Goal: Information Seeking & Learning: Learn about a topic

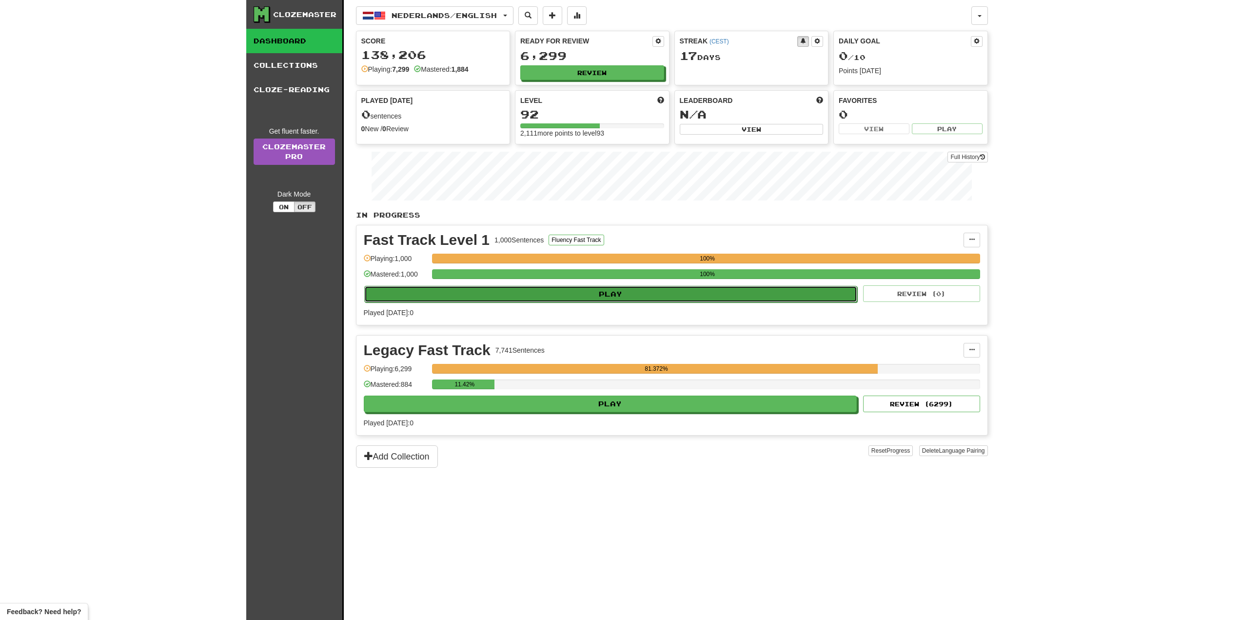
click at [536, 299] on button "Play" at bounding box center [610, 294] width 493 height 17
select select "**"
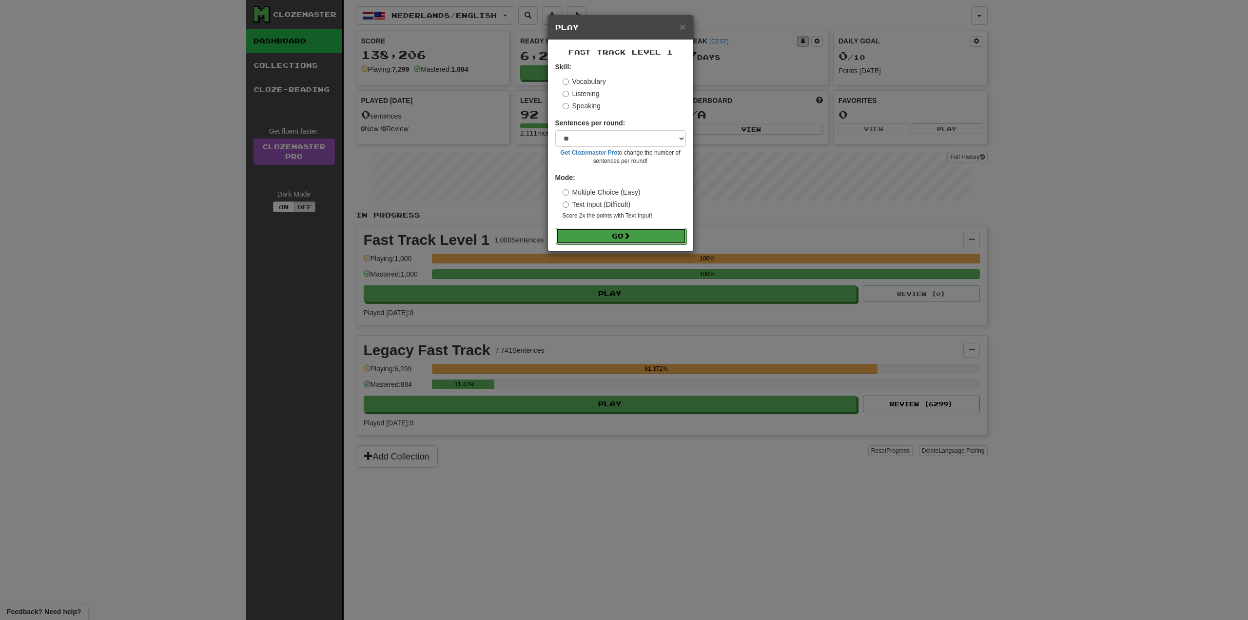
click at [597, 237] on button "Go" at bounding box center [621, 236] width 131 height 17
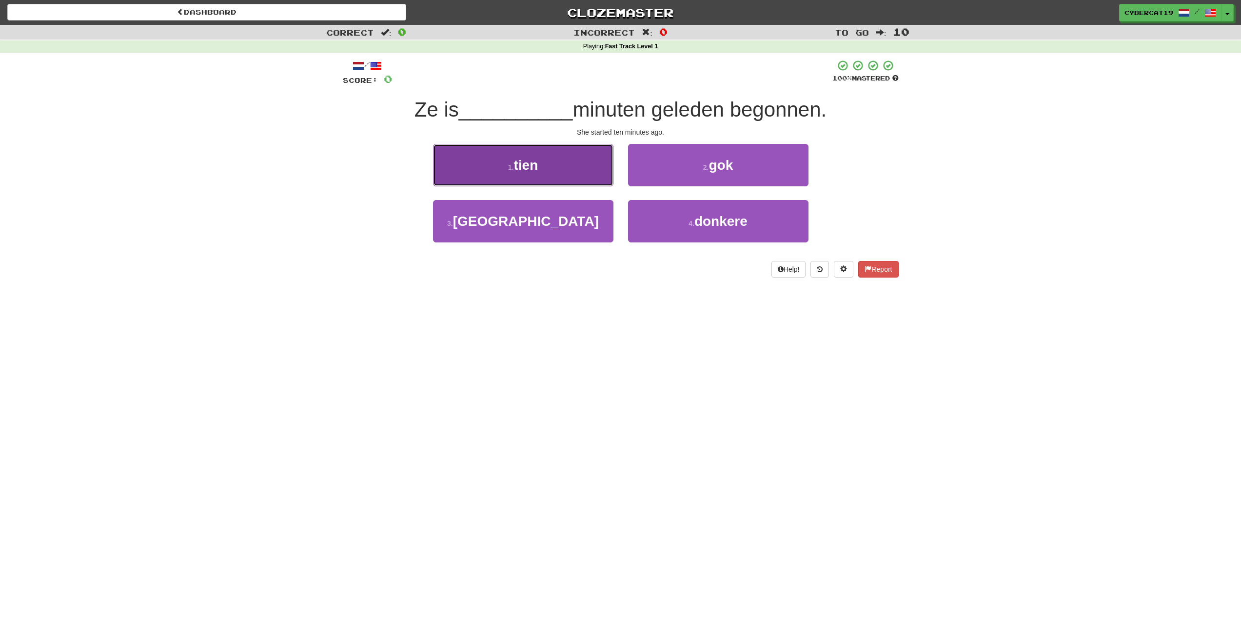
click at [565, 169] on button "1 . tien" at bounding box center [523, 165] width 180 height 42
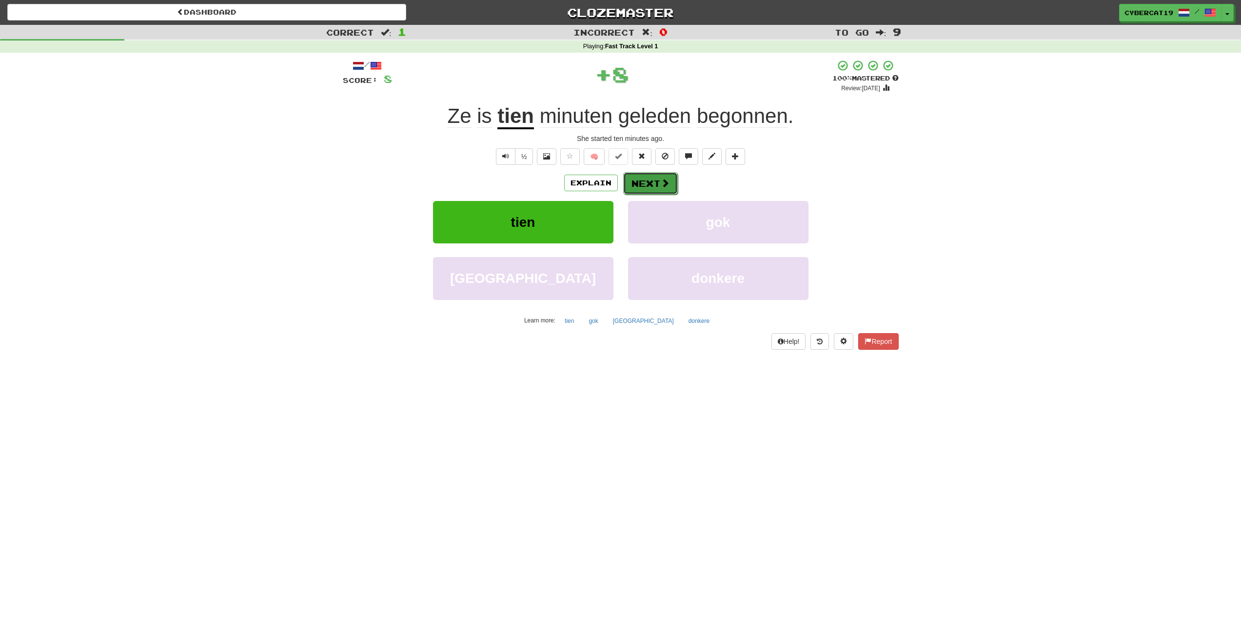
click at [652, 182] on button "Next" at bounding box center [650, 183] width 55 height 22
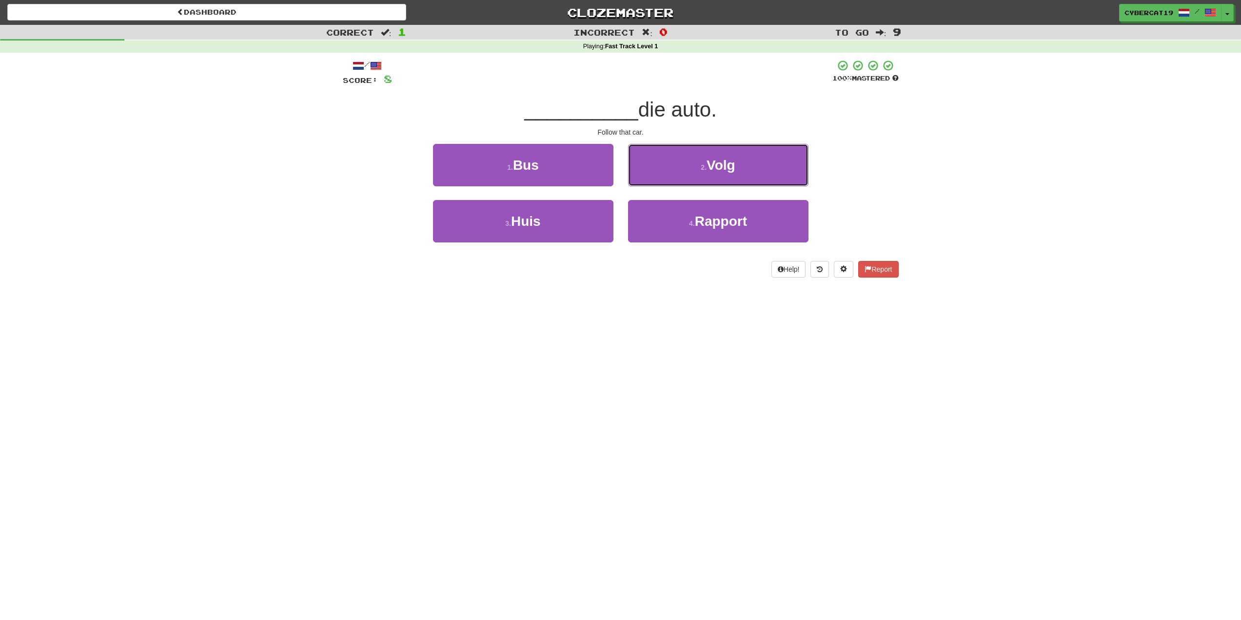
click at [666, 169] on button "2 . Volg" at bounding box center [718, 165] width 180 height 42
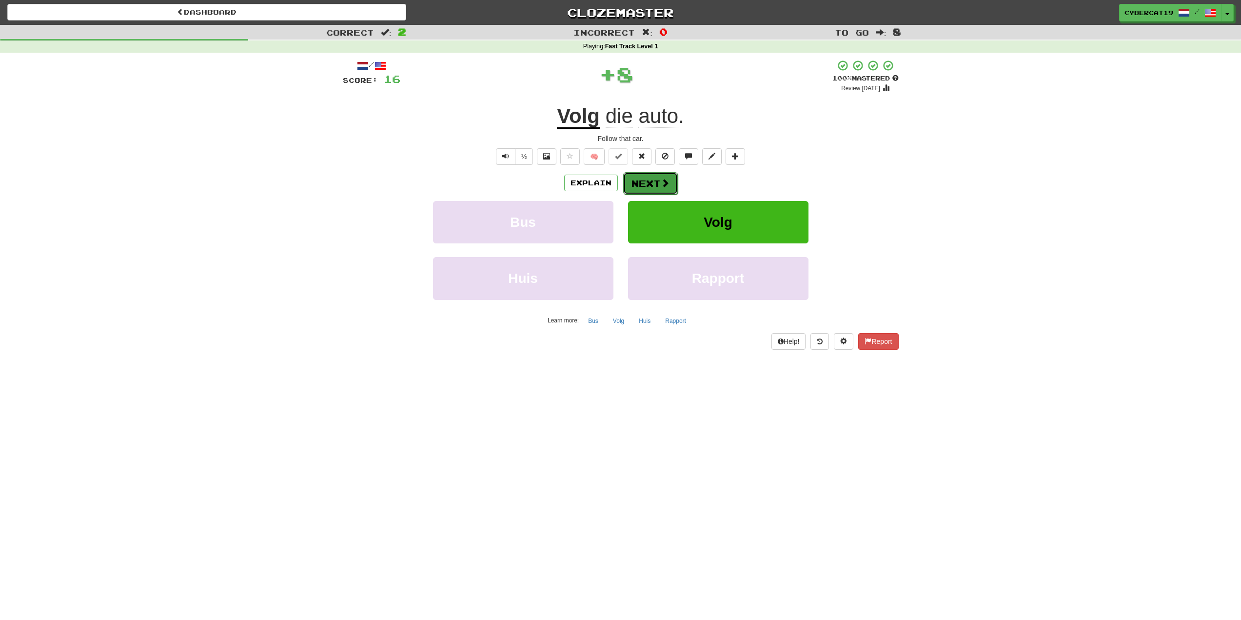
click at [641, 180] on button "Next" at bounding box center [650, 183] width 55 height 22
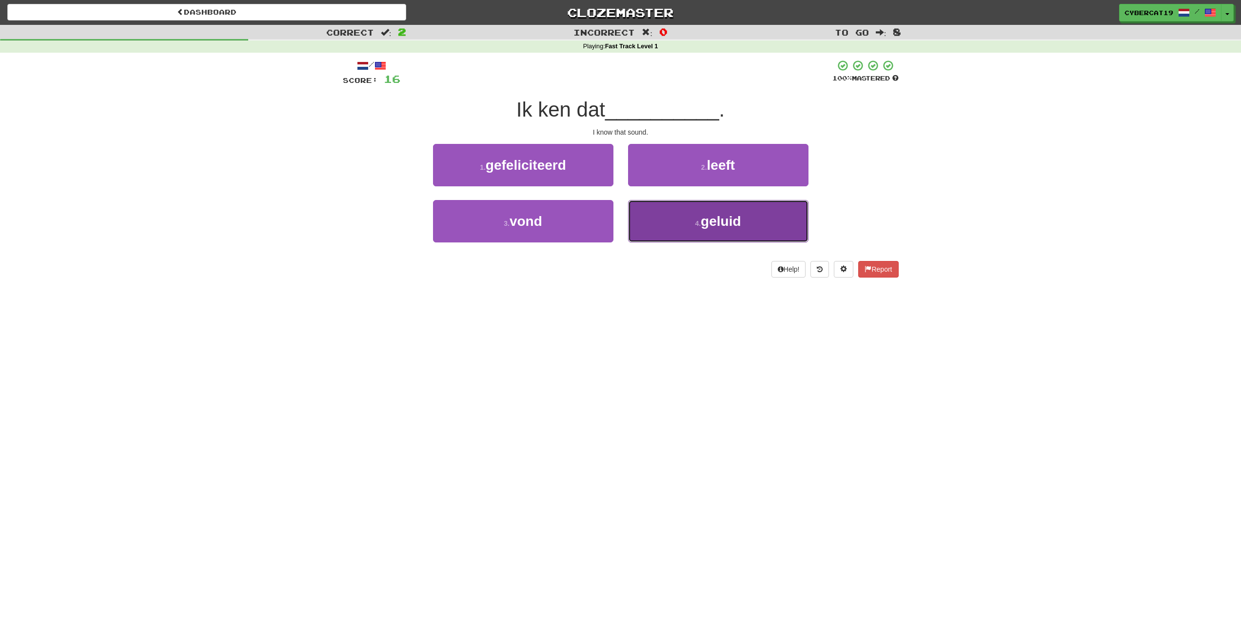
click at [661, 241] on button "4 . geluid" at bounding box center [718, 221] width 180 height 42
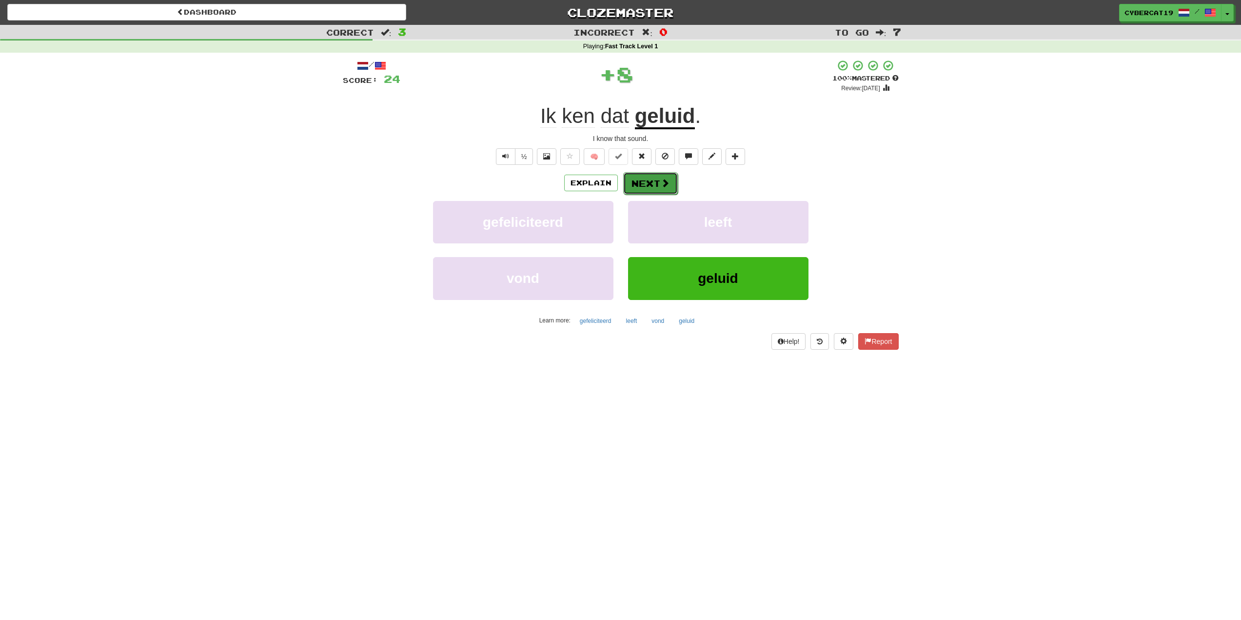
click at [642, 180] on button "Next" at bounding box center [650, 183] width 55 height 22
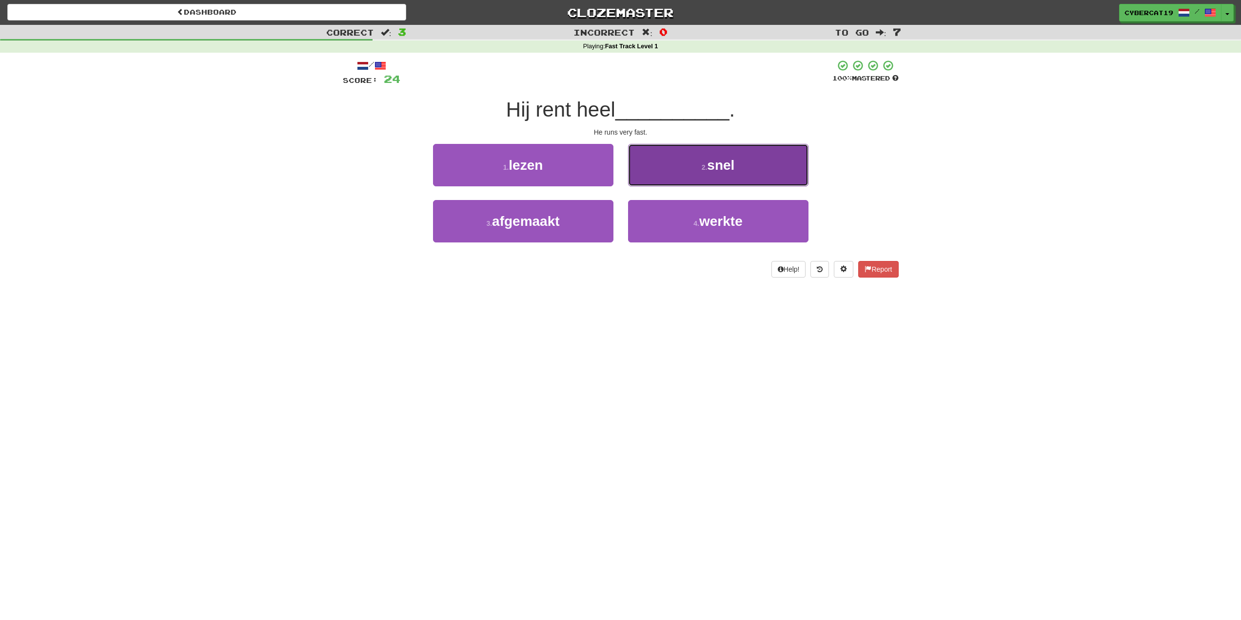
click at [652, 171] on button "2 . snel" at bounding box center [718, 165] width 180 height 42
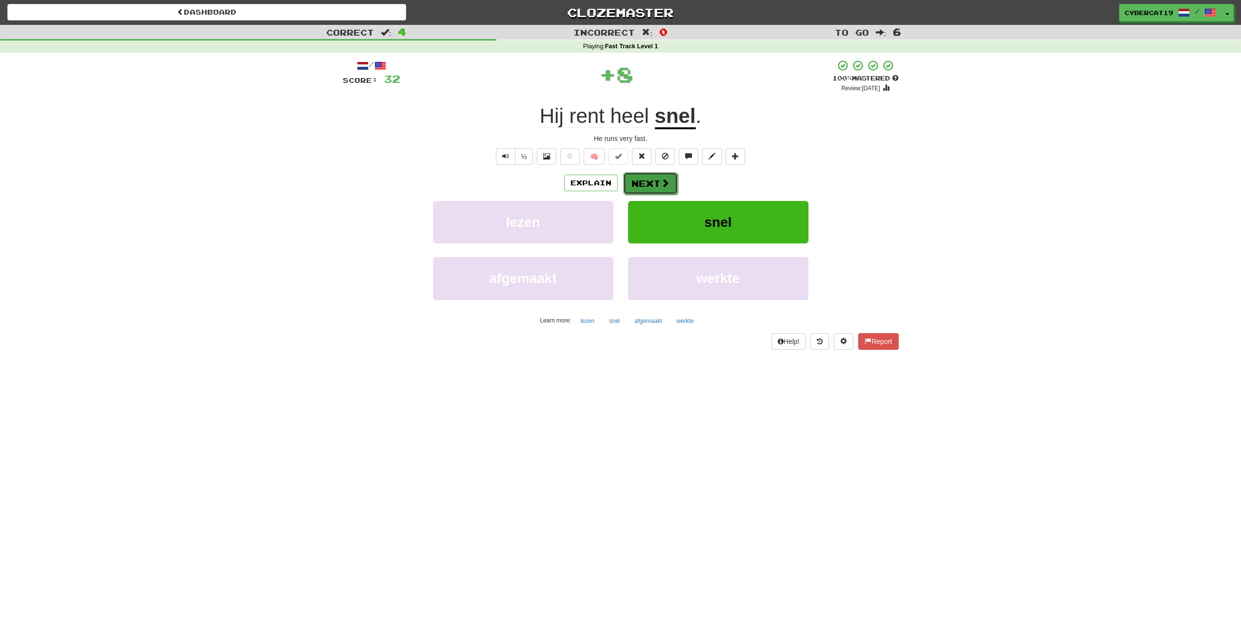
click at [644, 184] on button "Next" at bounding box center [650, 183] width 55 height 22
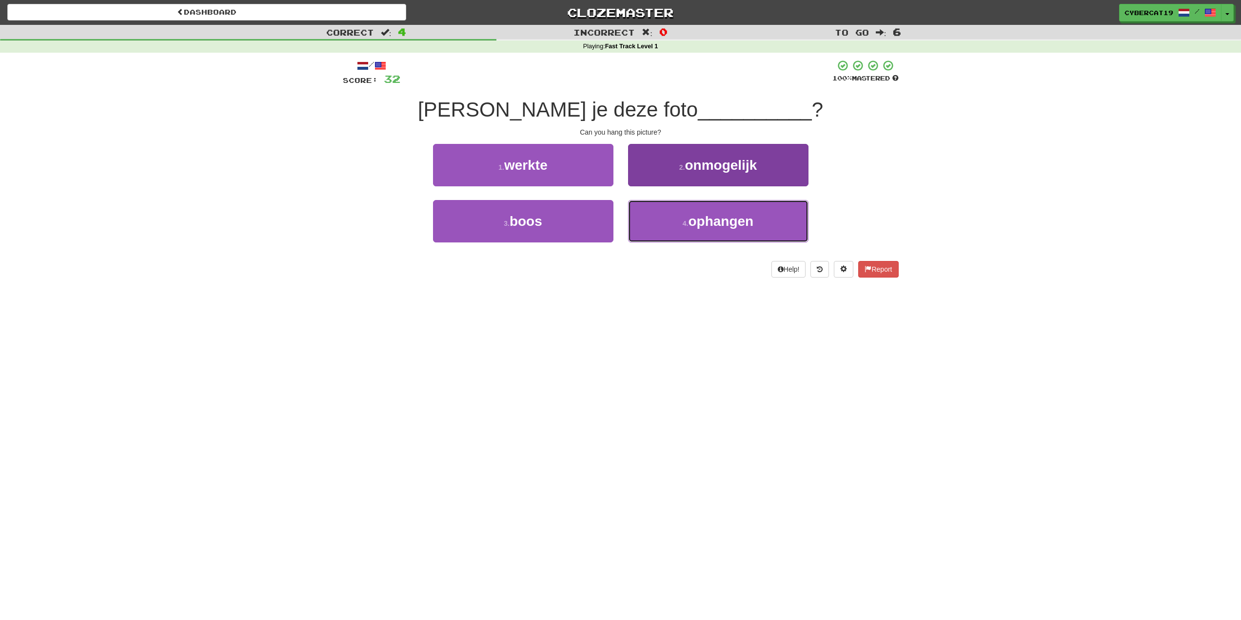
click at [649, 219] on button "4 . ophangen" at bounding box center [718, 221] width 180 height 42
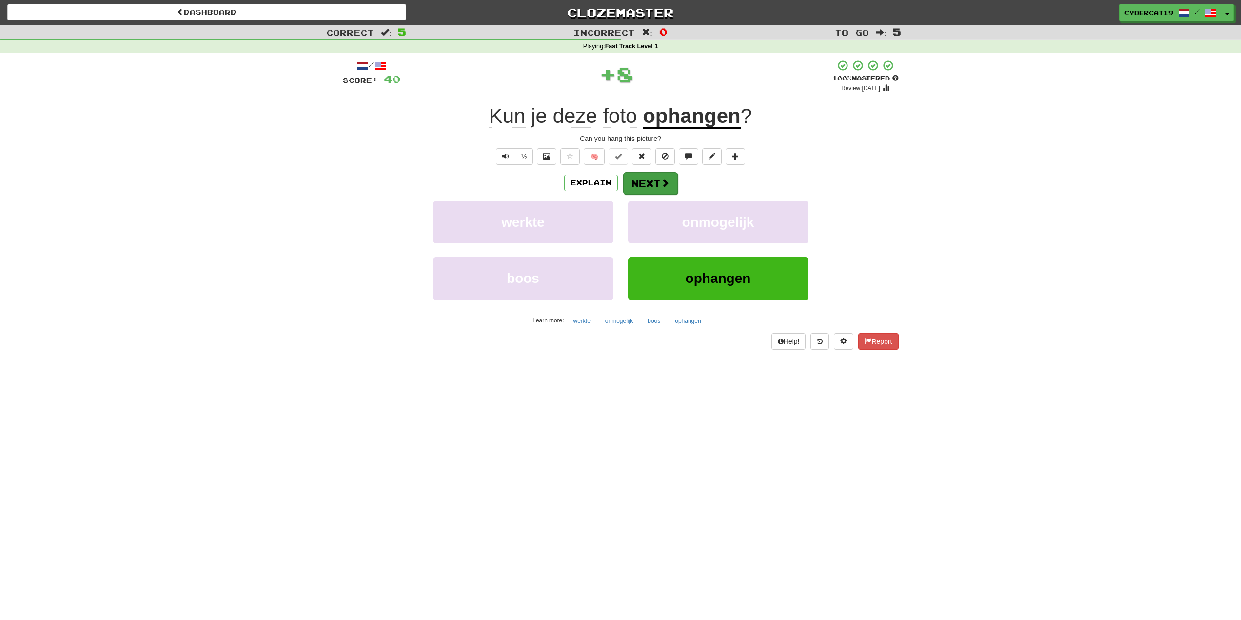
click at [641, 174] on div "Explain Next" at bounding box center [621, 183] width 556 height 22
click at [639, 182] on button "Next" at bounding box center [650, 183] width 55 height 22
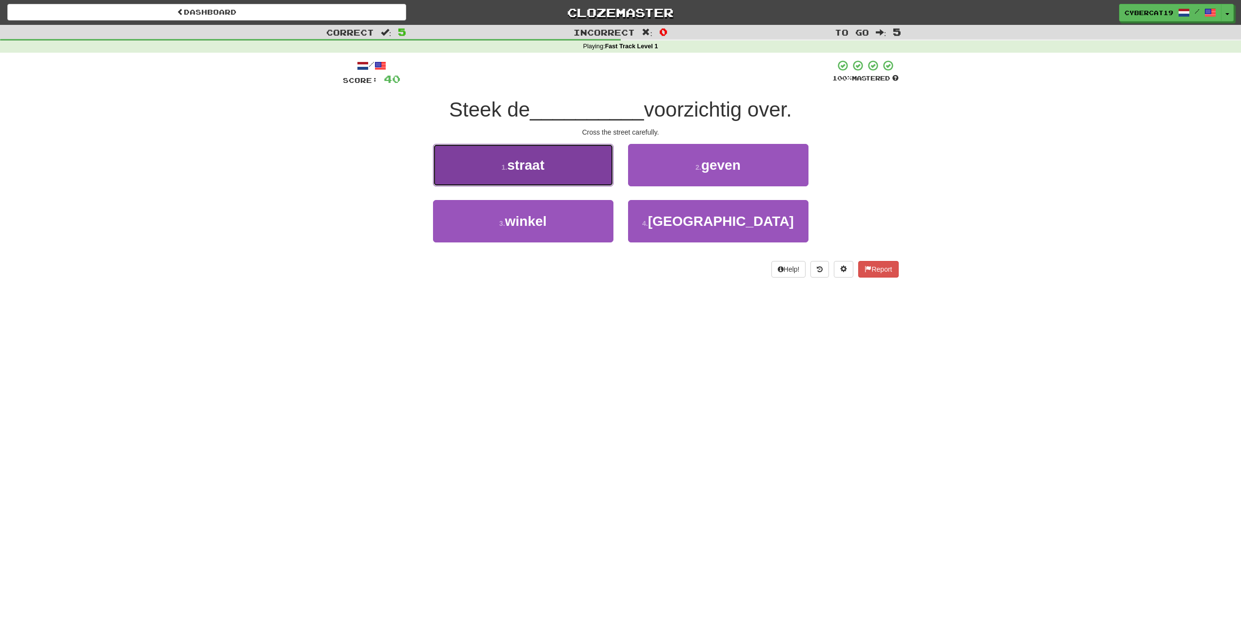
click at [594, 169] on button "1 . straat" at bounding box center [523, 165] width 180 height 42
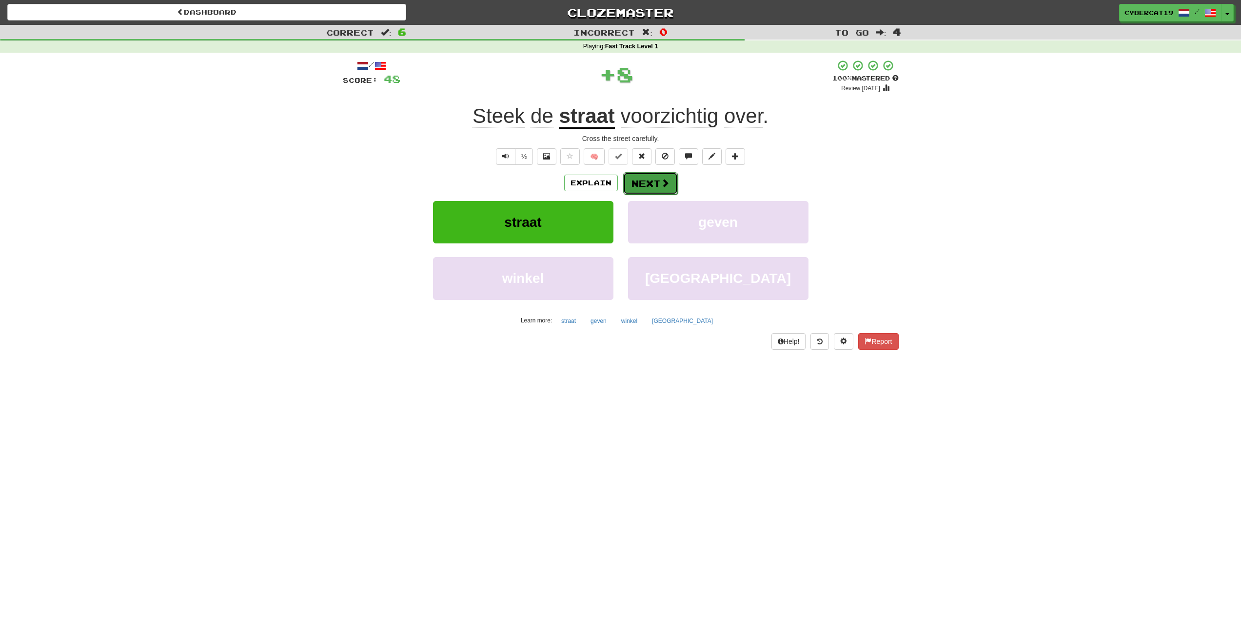
click at [647, 180] on button "Next" at bounding box center [650, 183] width 55 height 22
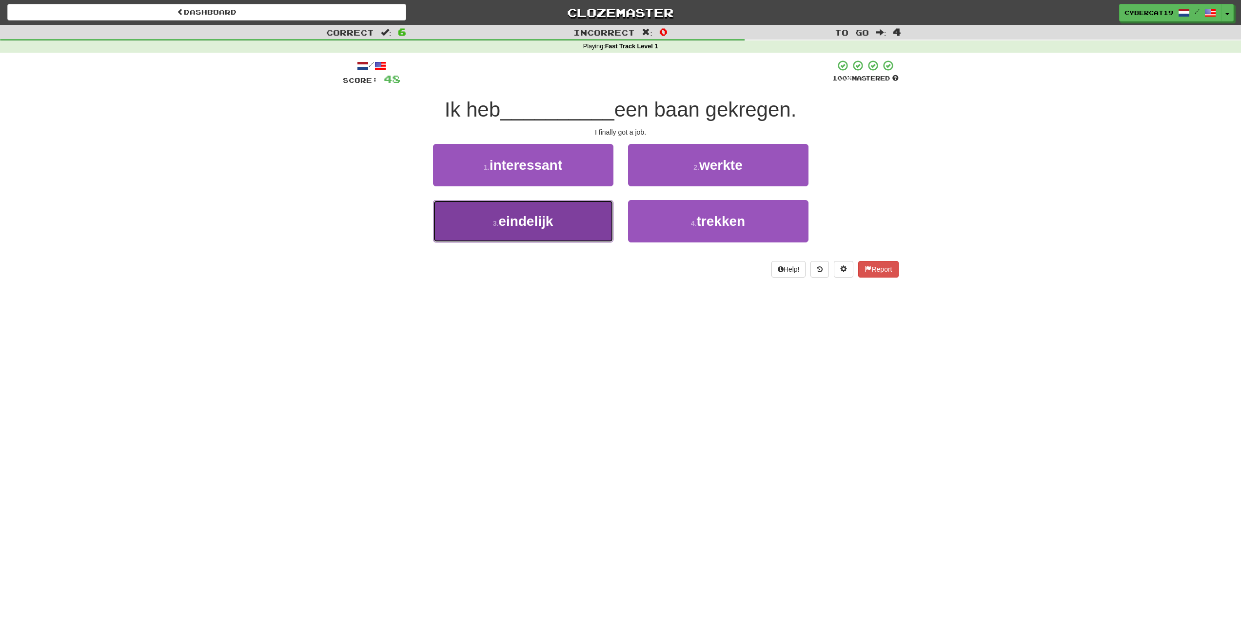
click at [593, 222] on button "3 . eindelijk" at bounding box center [523, 221] width 180 height 42
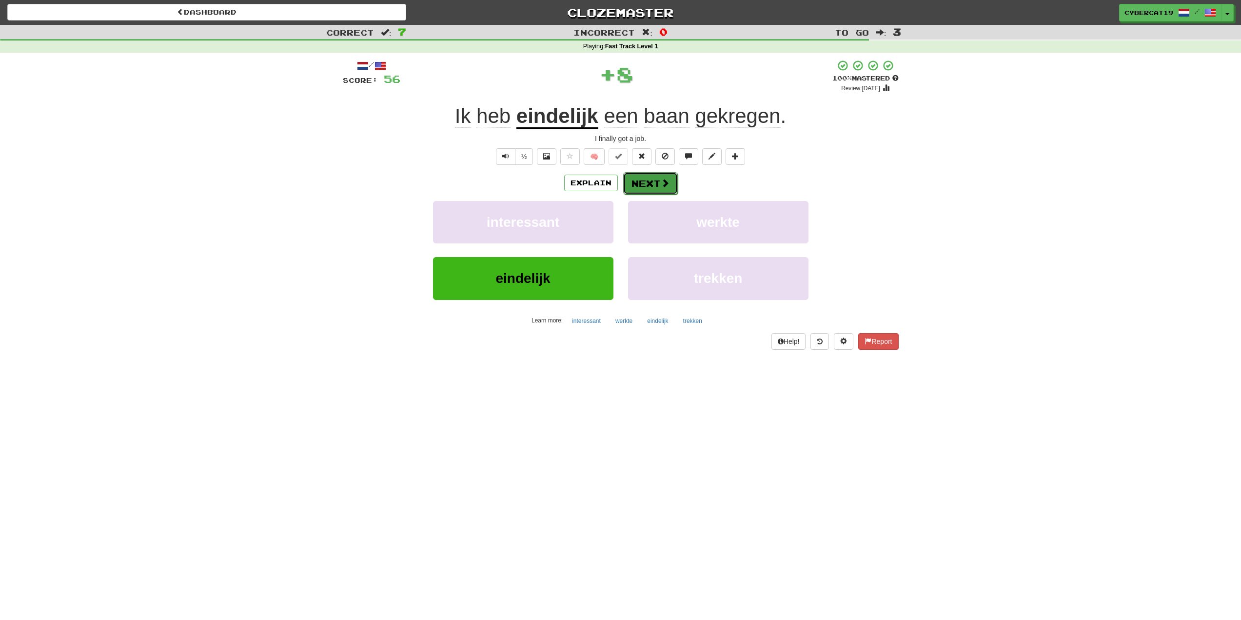
click at [641, 189] on button "Next" at bounding box center [650, 183] width 55 height 22
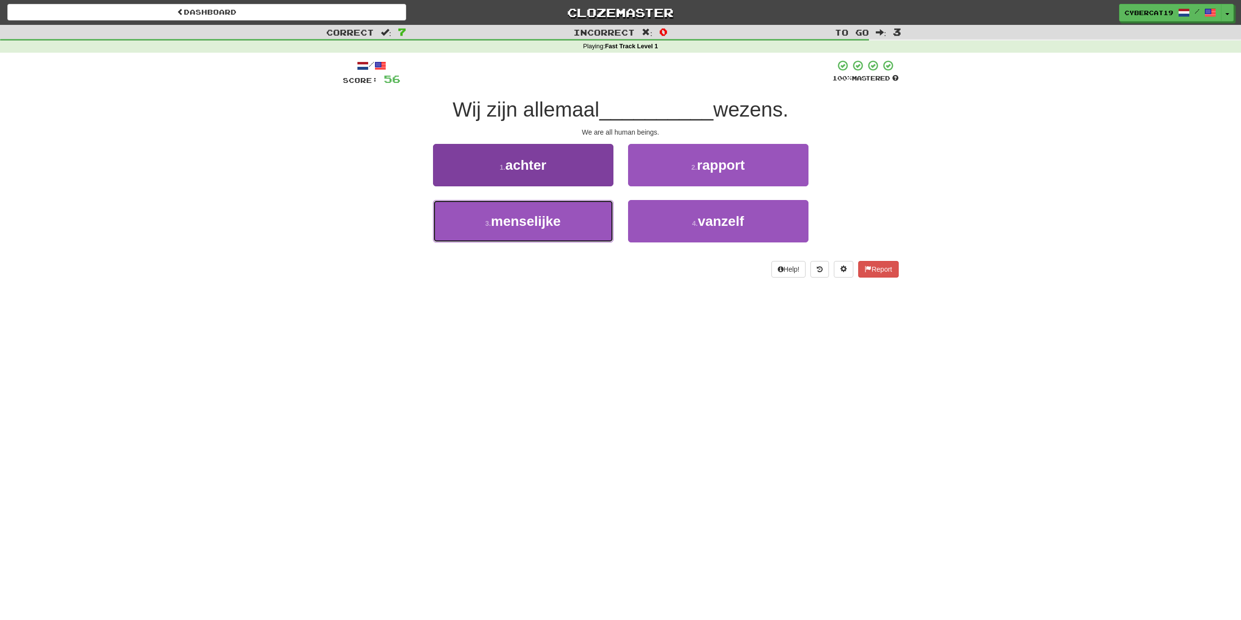
click at [585, 229] on button "3 . menselijke" at bounding box center [523, 221] width 180 height 42
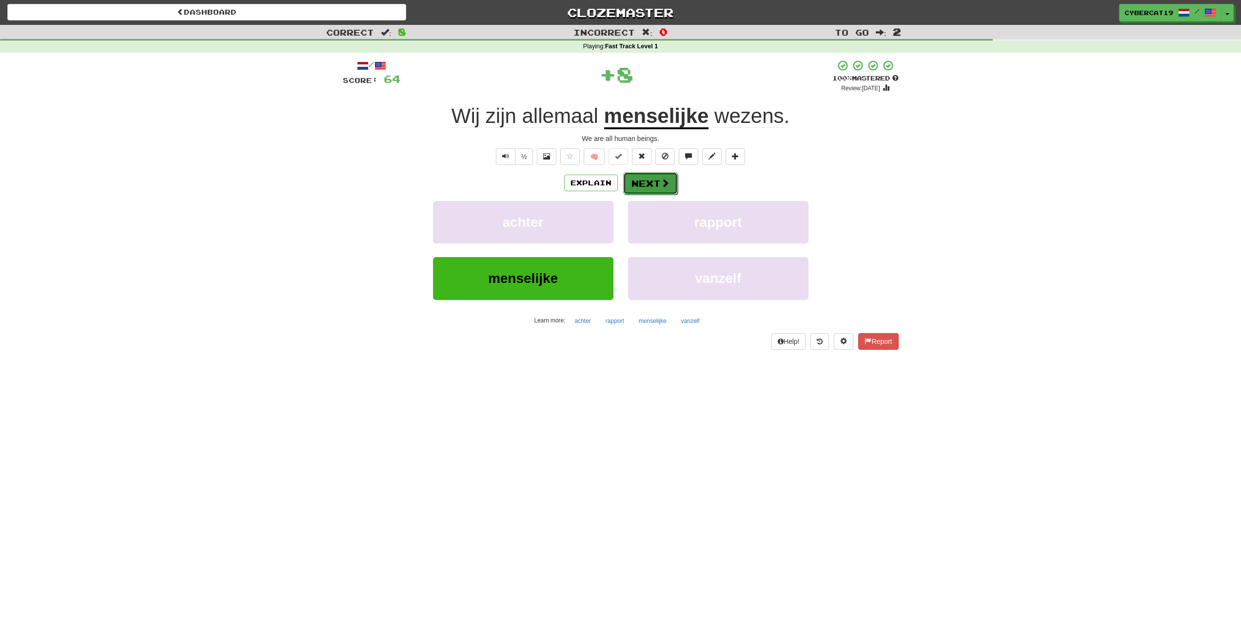
click at [637, 177] on button "Next" at bounding box center [650, 183] width 55 height 22
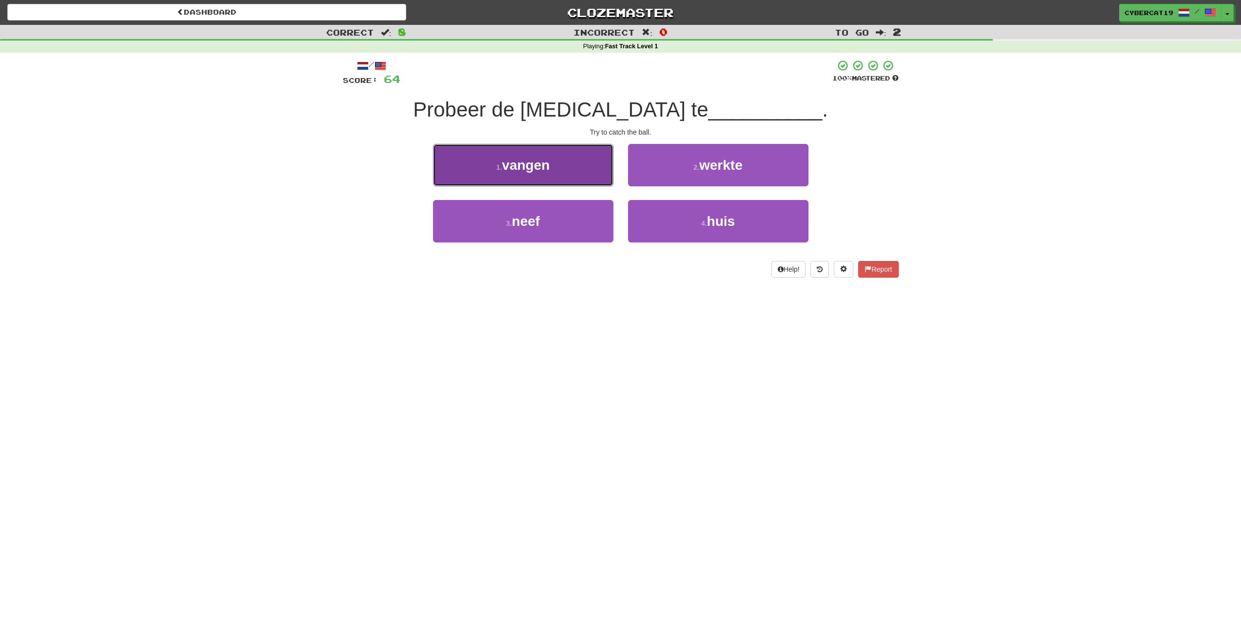
click at [590, 166] on button "1 . vangen" at bounding box center [523, 165] width 180 height 42
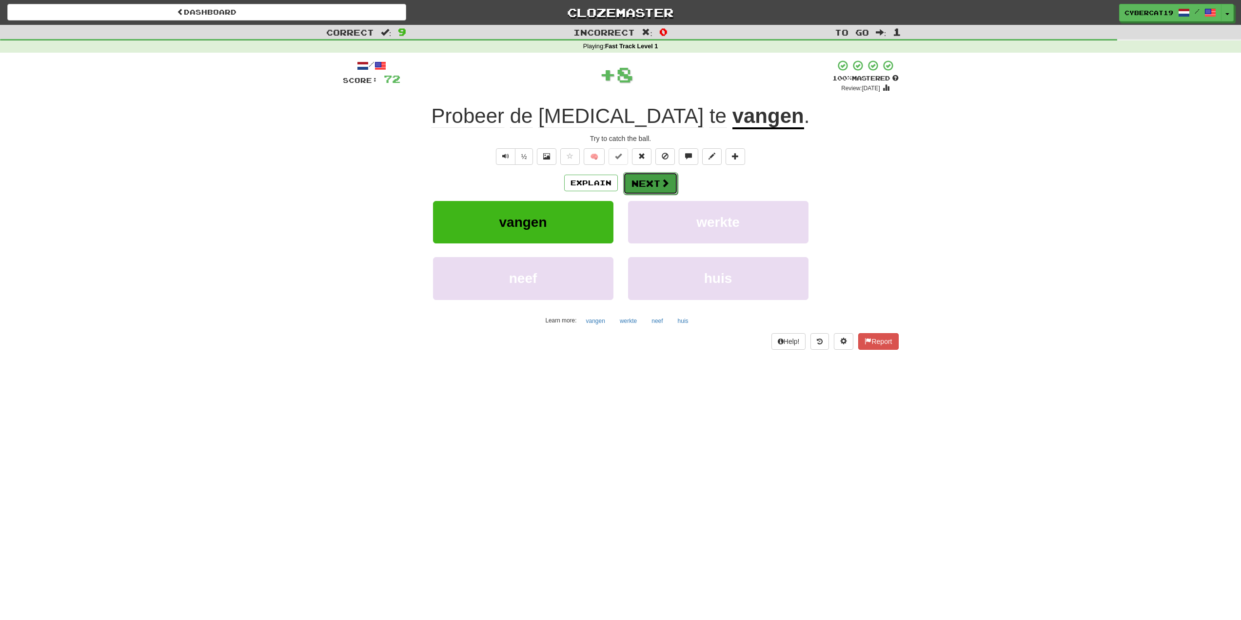
click at [653, 182] on button "Next" at bounding box center [650, 183] width 55 height 22
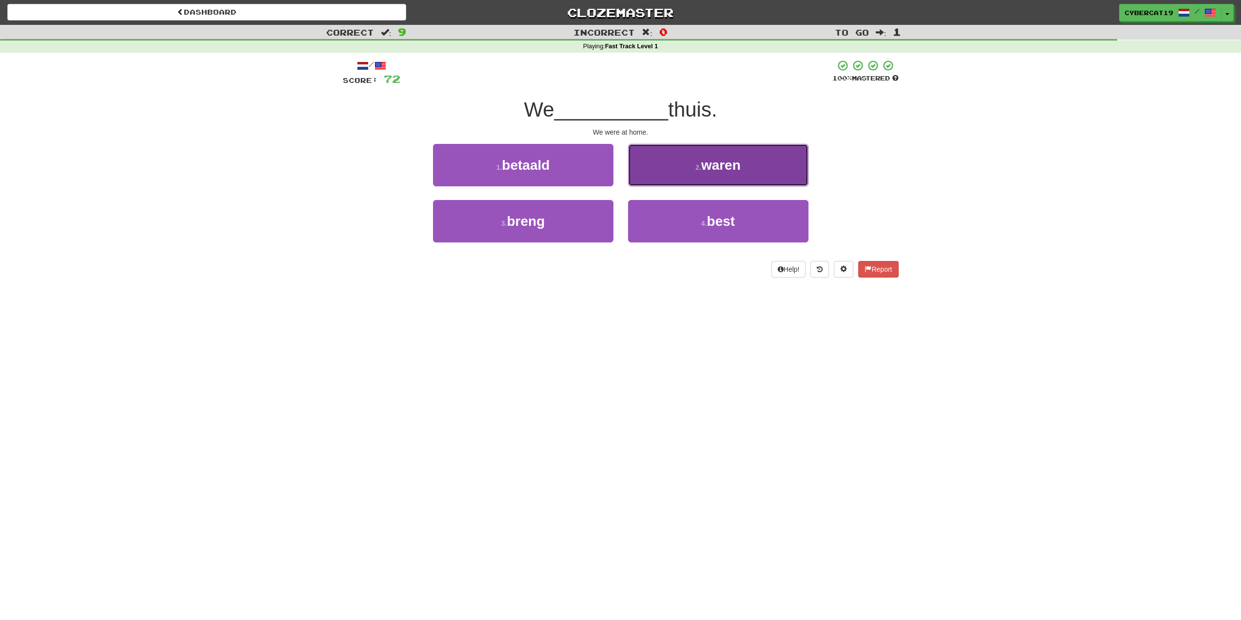
click at [656, 178] on button "2 . waren" at bounding box center [718, 165] width 180 height 42
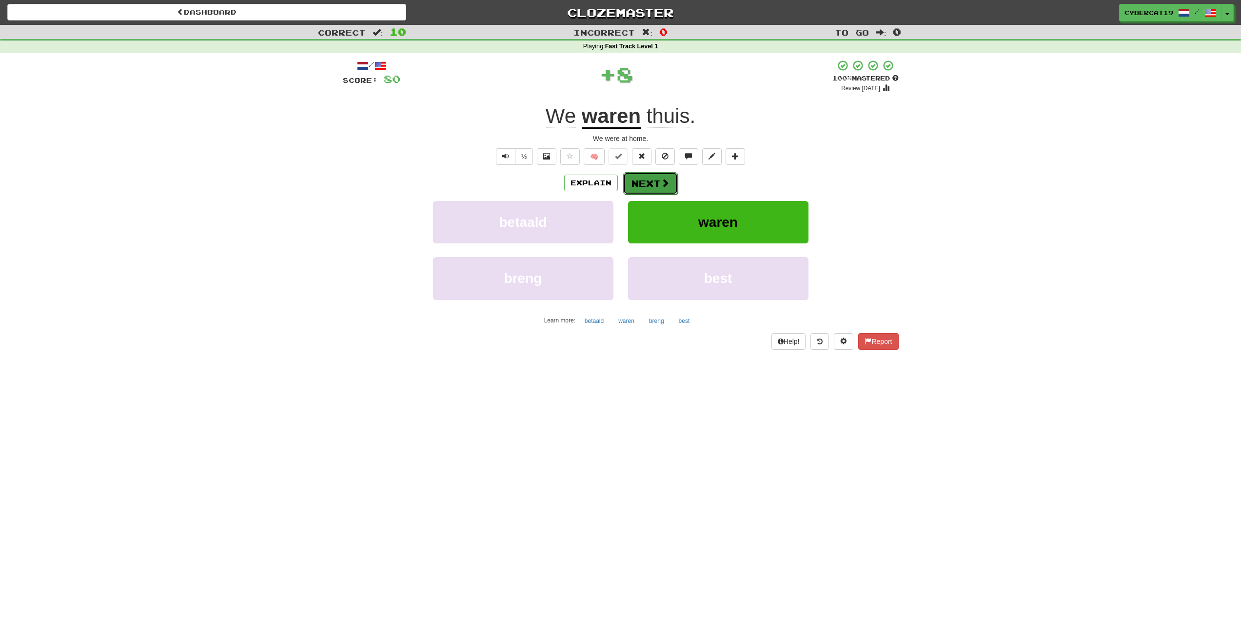
click at [641, 187] on button "Next" at bounding box center [650, 183] width 55 height 22
